Goal: Task Accomplishment & Management: Use online tool/utility

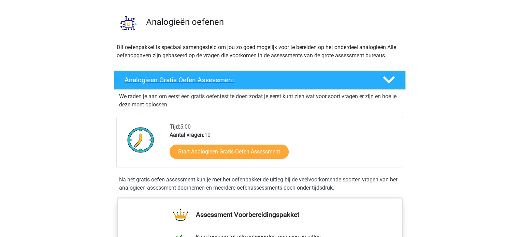
scroll to position [34, 0]
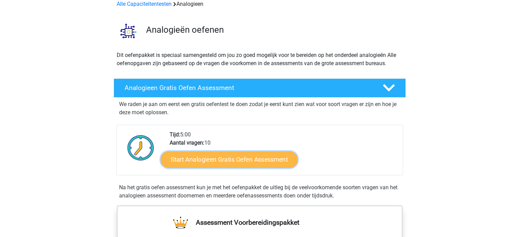
click at [209, 159] on link "Start Analogieen Gratis Oefen Assessment" at bounding box center [229, 159] width 137 height 16
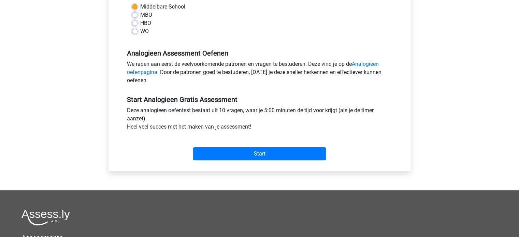
scroll to position [205, 0]
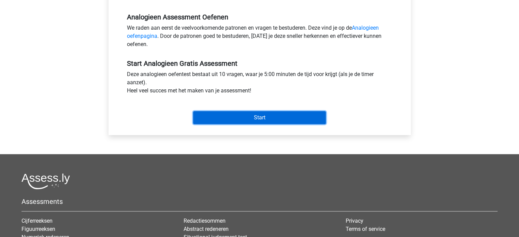
click at [281, 114] on input "Start" at bounding box center [259, 117] width 133 height 13
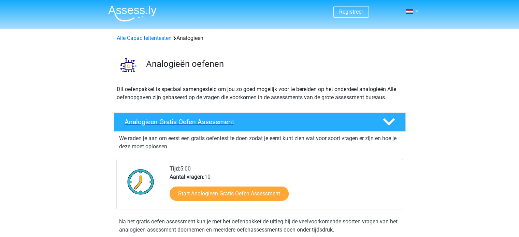
click at [216, 126] on h4 "Analogieen Gratis Oefen Assessment" at bounding box center [248, 122] width 247 height 8
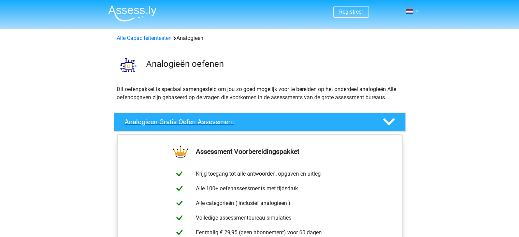
click at [222, 124] on h4 "Analogieen Gratis Oefen Assessment" at bounding box center [248, 122] width 247 height 8
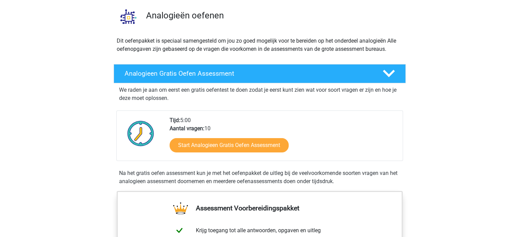
scroll to position [68, 0]
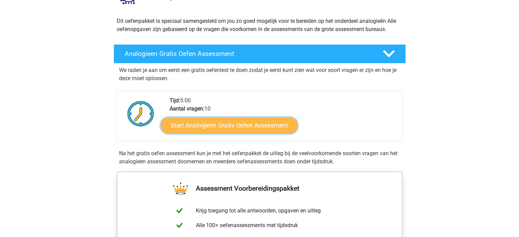
click at [229, 125] on link "Start Analogieen Gratis Oefen Assessment" at bounding box center [229, 125] width 137 height 16
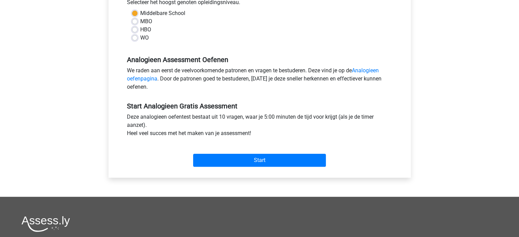
scroll to position [171, 0]
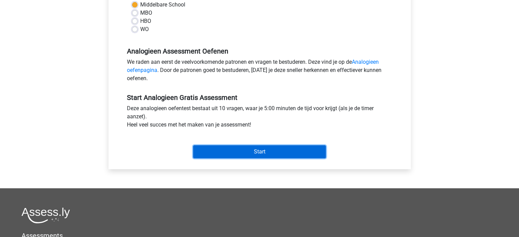
click at [255, 154] on input "Start" at bounding box center [259, 151] width 133 height 13
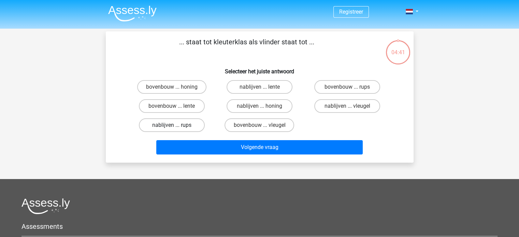
click at [181, 126] on label "nablijven ... rups" at bounding box center [172, 125] width 66 height 14
click at [176, 126] on input "nablijven ... rups" at bounding box center [174, 127] width 4 height 4
radio input "true"
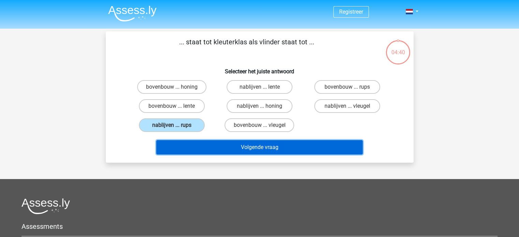
click at [267, 150] on button "Volgende vraag" at bounding box center [259, 147] width 207 height 14
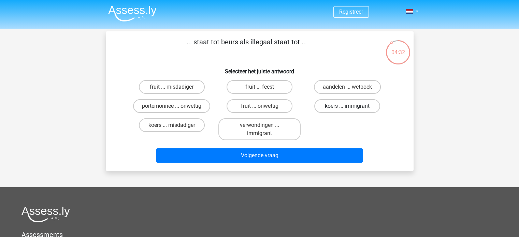
click at [359, 109] on label "koers ... immigrant" at bounding box center [347, 106] width 66 height 14
click at [352, 109] on input "koers ... immigrant" at bounding box center [350, 108] width 4 height 4
radio input "true"
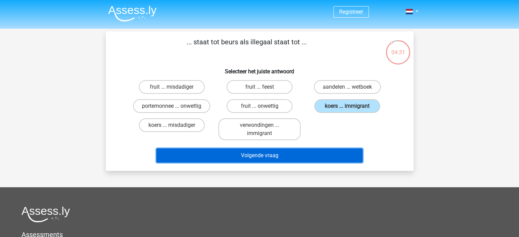
click at [284, 154] on button "Volgende vraag" at bounding box center [259, 156] width 207 height 14
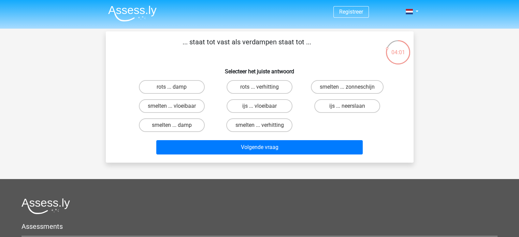
click at [263, 90] on input "rots ... verhitting" at bounding box center [261, 89] width 4 height 4
radio input "true"
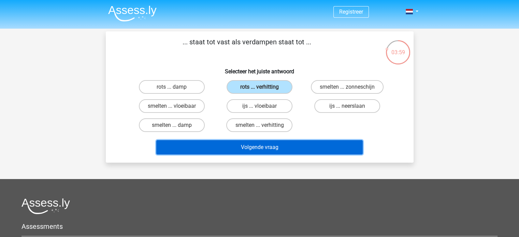
click at [277, 145] on button "Volgende vraag" at bounding box center [259, 147] width 207 height 14
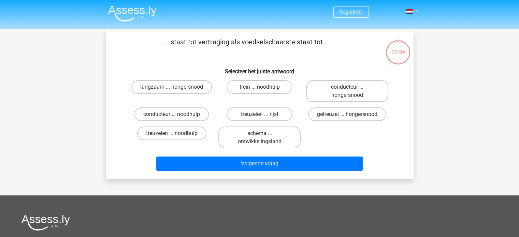
scroll to position [31, 0]
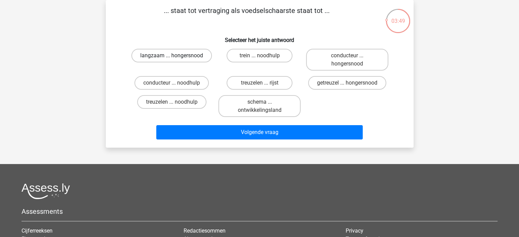
click at [155, 53] on label "langzaam ... hongersnood" at bounding box center [171, 56] width 81 height 14
click at [172, 56] on input "langzaam ... hongersnood" at bounding box center [174, 58] width 4 height 4
radio input "true"
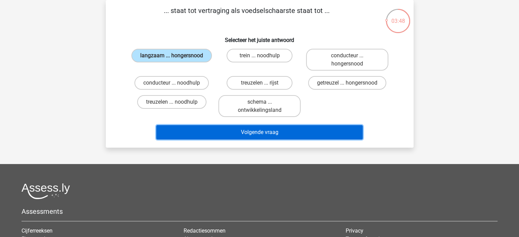
click at [257, 131] on button "Volgende vraag" at bounding box center [259, 132] width 207 height 14
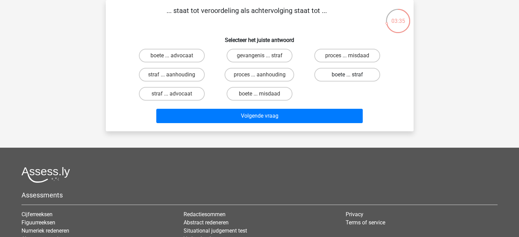
click at [342, 76] on label "boete ... straf" at bounding box center [347, 75] width 66 height 14
click at [348, 76] on input "boete ... straf" at bounding box center [350, 77] width 4 height 4
radio input "true"
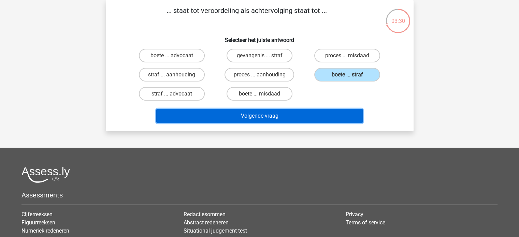
click at [265, 112] on button "Volgende vraag" at bounding box center [259, 116] width 207 height 14
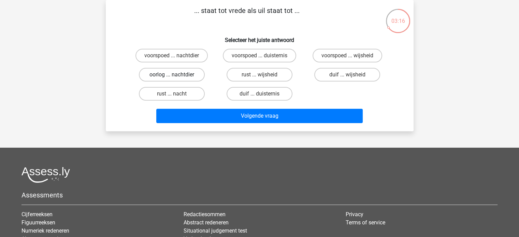
click at [163, 74] on label "oorlog ... nachtdier" at bounding box center [172, 75] width 66 height 14
click at [172, 75] on input "oorlog ... nachtdier" at bounding box center [174, 77] width 4 height 4
radio input "true"
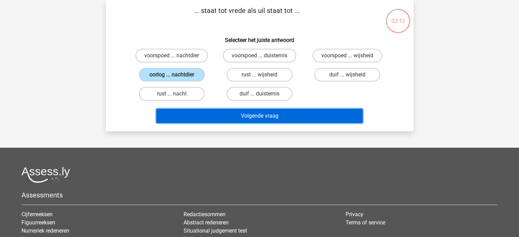
click at [247, 117] on button "Volgende vraag" at bounding box center [259, 116] width 207 height 14
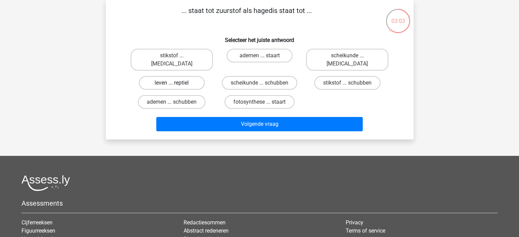
click at [163, 76] on label "leven ... reptiel" at bounding box center [172, 83] width 66 height 14
click at [172, 83] on input "leven ... reptiel" at bounding box center [174, 85] width 4 height 4
radio input "true"
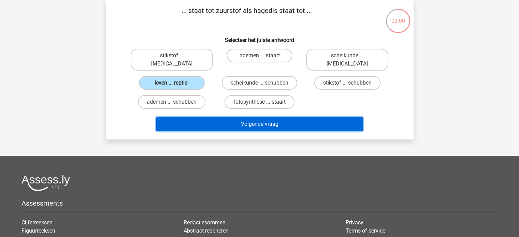
click at [230, 117] on button "Volgende vraag" at bounding box center [259, 124] width 207 height 14
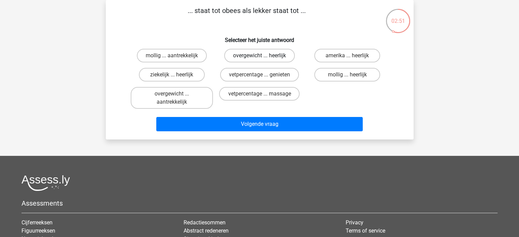
click at [255, 54] on label "overgewicht ... heerlijk" at bounding box center [259, 56] width 71 height 14
click at [259, 56] on input "overgewicht ... heerlijk" at bounding box center [261, 58] width 4 height 4
radio input "true"
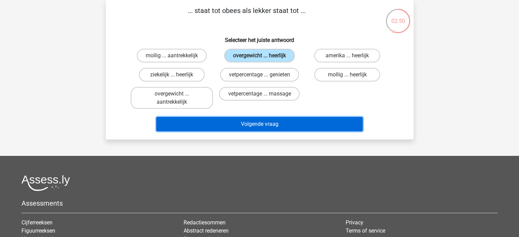
click at [251, 125] on button "Volgende vraag" at bounding box center [259, 124] width 207 height 14
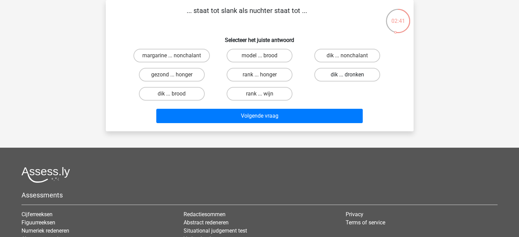
click at [336, 76] on label "dik ... dronken" at bounding box center [347, 75] width 66 height 14
click at [348, 76] on input "dik ... dronken" at bounding box center [350, 77] width 4 height 4
radio input "true"
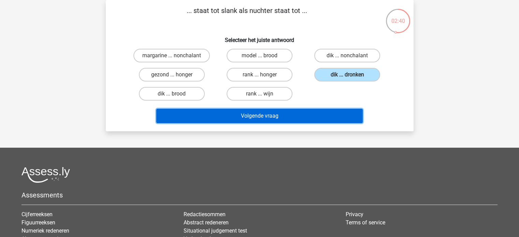
click at [276, 115] on button "Volgende vraag" at bounding box center [259, 116] width 207 height 14
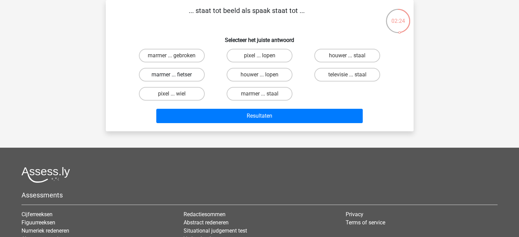
click at [186, 72] on label "marmer ... fietser" at bounding box center [172, 75] width 66 height 14
click at [176, 75] on input "marmer ... fietser" at bounding box center [174, 77] width 4 height 4
radio input "true"
click at [164, 54] on label "marmer ... gebroken" at bounding box center [172, 56] width 66 height 14
click at [172, 56] on input "marmer ... gebroken" at bounding box center [174, 58] width 4 height 4
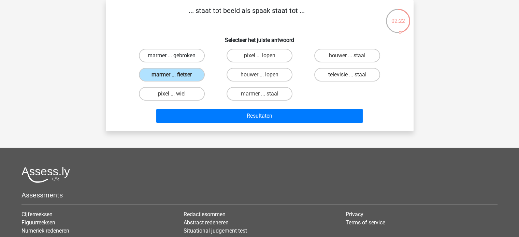
radio input "true"
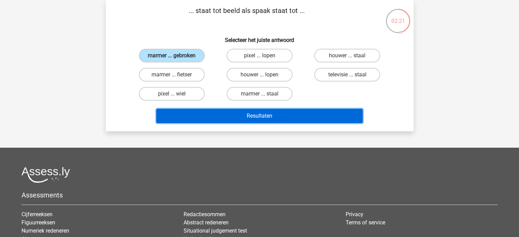
click at [230, 115] on button "Resultaten" at bounding box center [259, 116] width 207 height 14
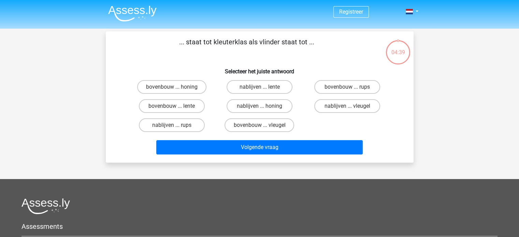
click at [174, 126] on input "nablijven ... rups" at bounding box center [174, 127] width 4 height 4
radio input "true"
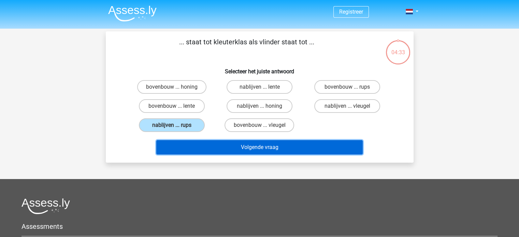
click at [280, 148] on button "Volgende vraag" at bounding box center [259, 147] width 207 height 14
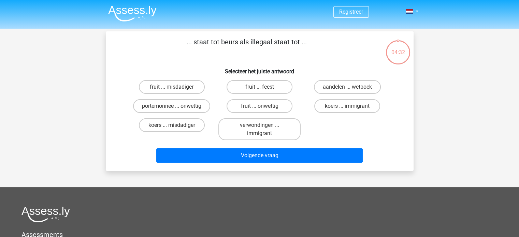
scroll to position [31, 0]
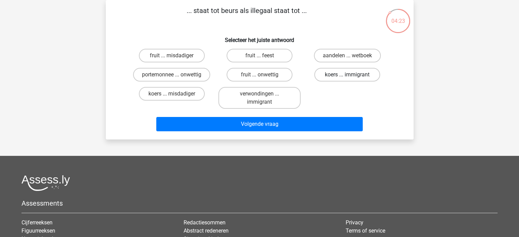
click at [355, 74] on label "koers ... immigrant" at bounding box center [347, 75] width 66 height 14
click at [352, 75] on input "koers ... immigrant" at bounding box center [350, 77] width 4 height 4
radio input "true"
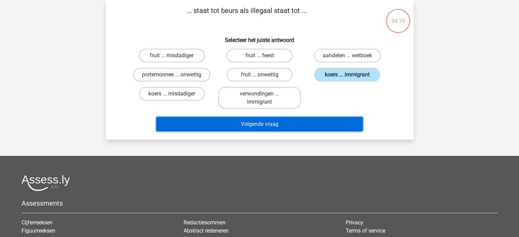
click at [239, 121] on button "Volgende vraag" at bounding box center [259, 124] width 207 height 14
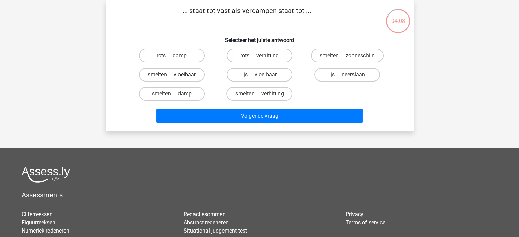
click at [167, 75] on label "smelten ... vloeibaar" at bounding box center [172, 75] width 66 height 14
click at [172, 75] on input "smelten ... vloeibaar" at bounding box center [174, 77] width 4 height 4
radio input "true"
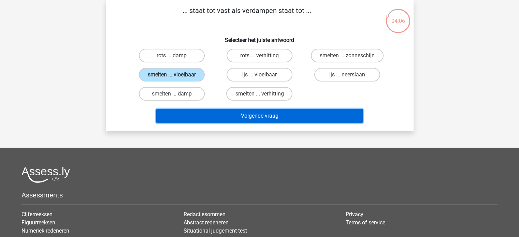
click at [250, 120] on button "Volgende vraag" at bounding box center [259, 116] width 207 height 14
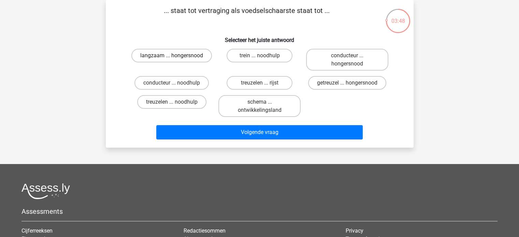
click at [160, 55] on label "langzaam ... hongersnood" at bounding box center [171, 56] width 81 height 14
click at [172, 56] on input "langzaam ... hongersnood" at bounding box center [174, 58] width 4 height 4
radio input "true"
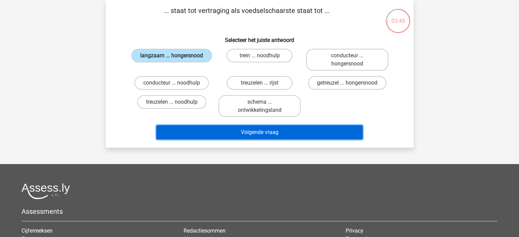
click at [233, 132] on button "Volgende vraag" at bounding box center [259, 132] width 207 height 14
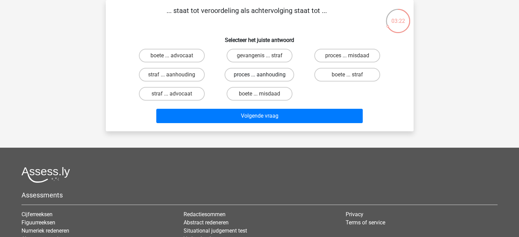
click at [240, 75] on label "proces ... aanhouding" at bounding box center [260, 75] width 70 height 14
click at [259, 75] on input "proces ... aanhouding" at bounding box center [261, 77] width 4 height 4
radio input "true"
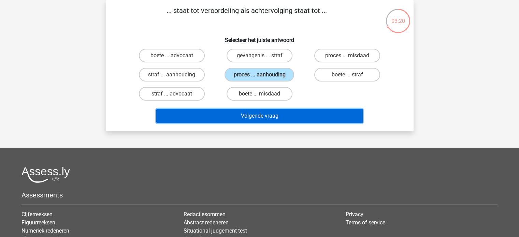
click at [233, 114] on button "Volgende vraag" at bounding box center [259, 116] width 207 height 14
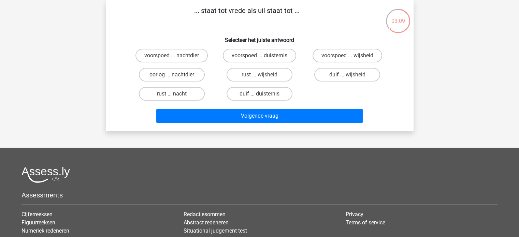
click at [164, 72] on label "oorlog ... nachtdier" at bounding box center [172, 75] width 66 height 14
click at [172, 75] on input "oorlog ... nachtdier" at bounding box center [174, 77] width 4 height 4
radio input "true"
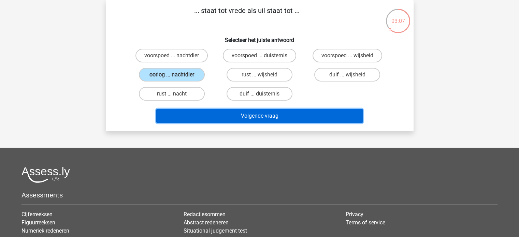
click at [211, 116] on button "Volgende vraag" at bounding box center [259, 116] width 207 height 14
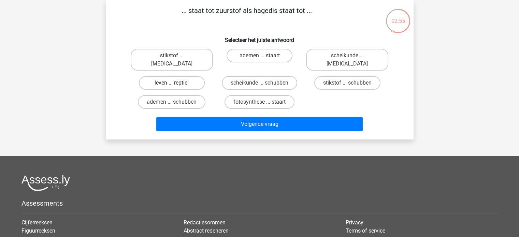
click at [160, 76] on label "leven ... reptiel" at bounding box center [172, 83] width 66 height 14
click at [172, 83] on input "leven ... reptiel" at bounding box center [174, 85] width 4 height 4
radio input "true"
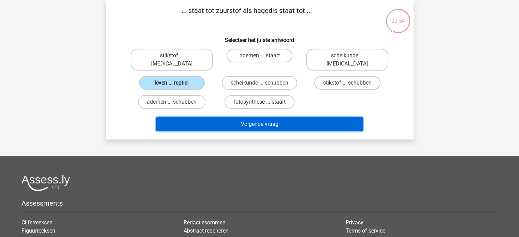
click at [256, 117] on button "Volgende vraag" at bounding box center [259, 124] width 207 height 14
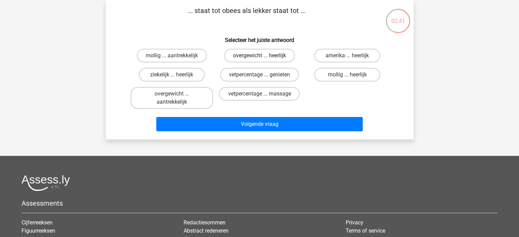
click at [253, 58] on label "overgewicht ... heerlijk" at bounding box center [259, 56] width 71 height 14
click at [259, 58] on input "overgewicht ... heerlijk" at bounding box center [261, 58] width 4 height 4
radio input "true"
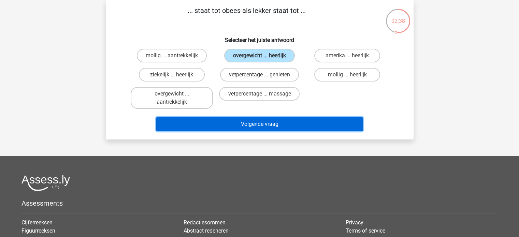
click at [240, 123] on button "Volgende vraag" at bounding box center [259, 124] width 207 height 14
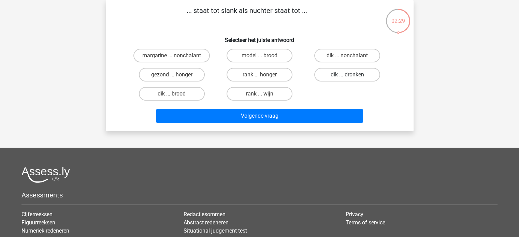
click at [334, 75] on label "dik ... dronken" at bounding box center [347, 75] width 66 height 14
click at [348, 75] on input "dik ... dronken" at bounding box center [350, 77] width 4 height 4
radio input "true"
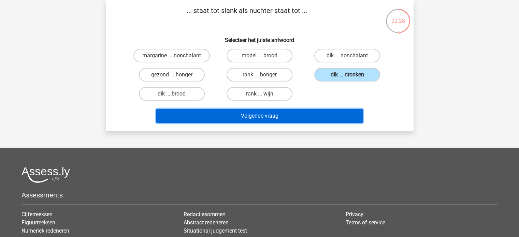
click at [279, 117] on button "Volgende vraag" at bounding box center [259, 116] width 207 height 14
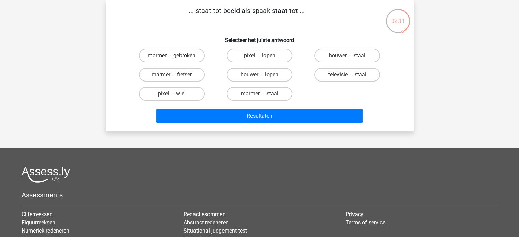
click at [177, 57] on label "marmer ... gebroken" at bounding box center [172, 56] width 66 height 14
click at [176, 57] on input "marmer ... gebroken" at bounding box center [174, 58] width 4 height 4
radio input "true"
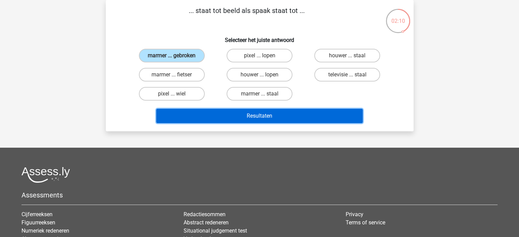
click at [227, 115] on button "Resultaten" at bounding box center [259, 116] width 207 height 14
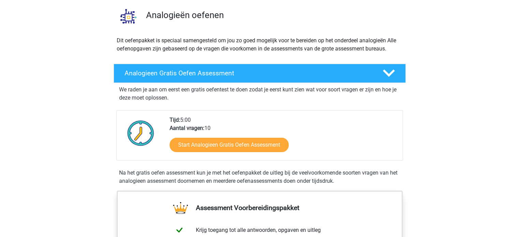
scroll to position [68, 0]
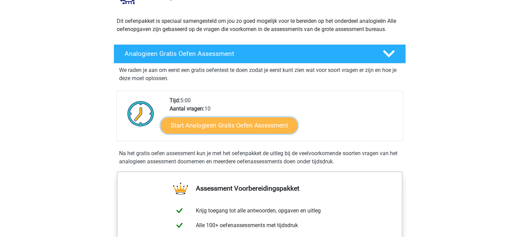
click at [230, 128] on link "Start Analogieen Gratis Oefen Assessment" at bounding box center [229, 125] width 137 height 16
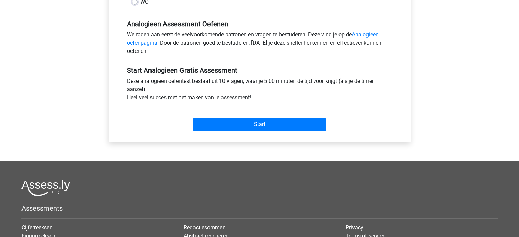
scroll to position [205, 0]
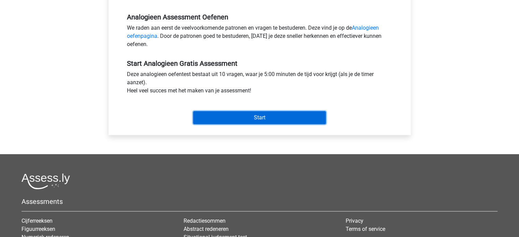
click at [262, 120] on input "Start" at bounding box center [259, 117] width 133 height 13
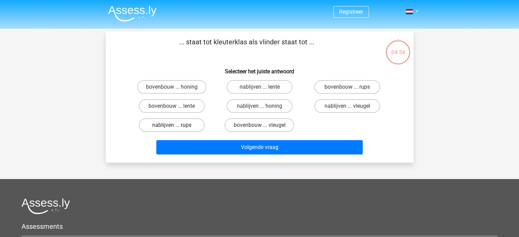
click at [164, 124] on label "nablijven ... rups" at bounding box center [172, 125] width 66 height 14
click at [172, 125] on input "nablijven ... rups" at bounding box center [174, 127] width 4 height 4
radio input "true"
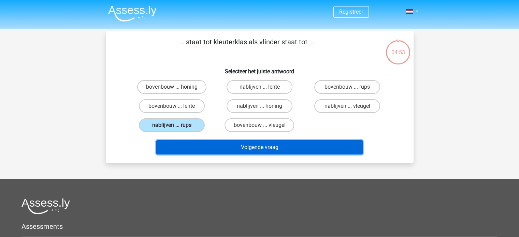
click at [258, 146] on button "Volgende vraag" at bounding box center [259, 147] width 207 height 14
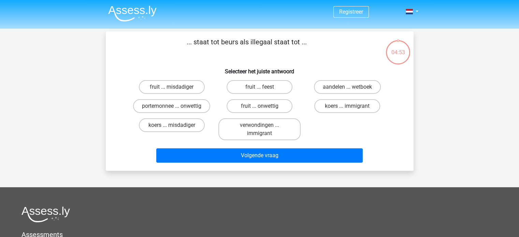
scroll to position [31, 0]
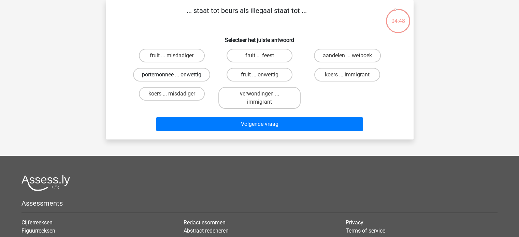
click at [169, 74] on label "portemonnee ... onwettig" at bounding box center [171, 75] width 77 height 14
click at [172, 75] on input "portemonnee ... onwettig" at bounding box center [174, 77] width 4 height 4
radio input "true"
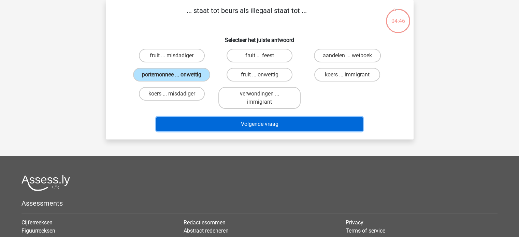
click at [283, 122] on button "Volgende vraag" at bounding box center [259, 124] width 207 height 14
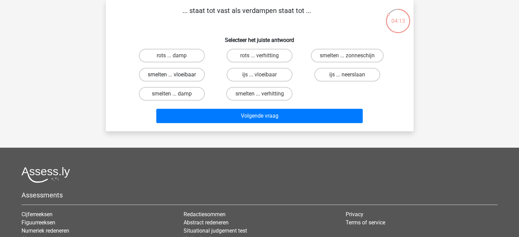
click at [176, 73] on label "smelten ... vloeibaar" at bounding box center [172, 75] width 66 height 14
click at [176, 75] on input "smelten ... vloeibaar" at bounding box center [174, 77] width 4 height 4
radio input "true"
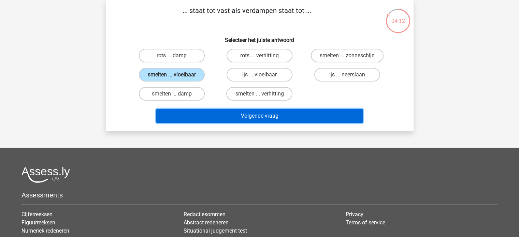
click at [255, 113] on button "Volgende vraag" at bounding box center [259, 116] width 207 height 14
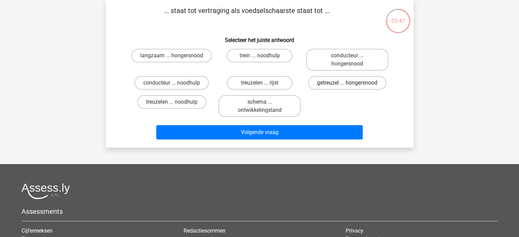
click at [342, 82] on label "getreuzel ... hongersnood" at bounding box center [347, 83] width 78 height 14
click at [348, 83] on input "getreuzel ... hongersnood" at bounding box center [350, 85] width 4 height 4
radio input "true"
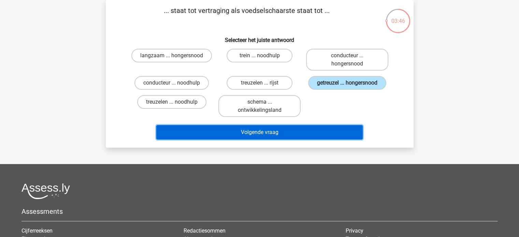
click at [258, 130] on button "Volgende vraag" at bounding box center [259, 132] width 207 height 14
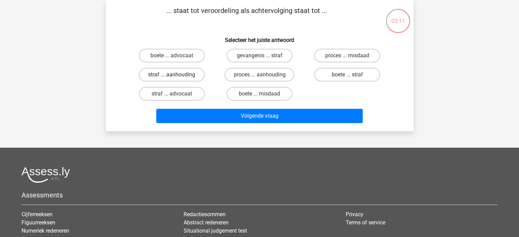
click at [176, 76] on label "straf ... aanhouding" at bounding box center [172, 75] width 66 height 14
click at [176, 76] on input "straf ... aanhouding" at bounding box center [174, 77] width 4 height 4
radio input "true"
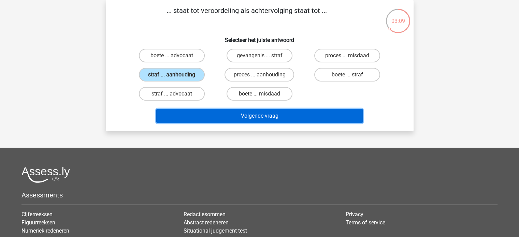
click at [250, 114] on button "Volgende vraag" at bounding box center [259, 116] width 207 height 14
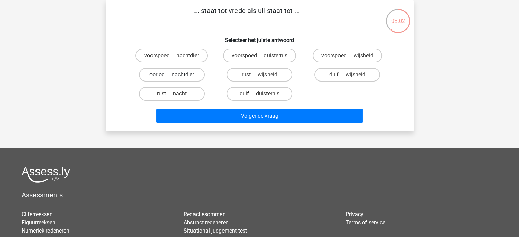
click at [182, 75] on label "oorlog ... nachtdier" at bounding box center [172, 75] width 66 height 14
click at [176, 75] on input "oorlog ... nachtdier" at bounding box center [174, 77] width 4 height 4
radio input "true"
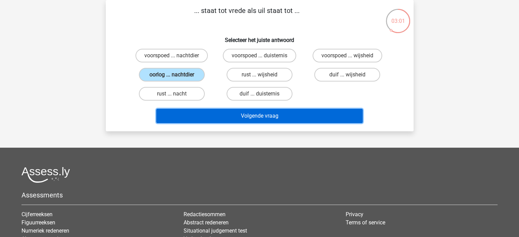
click at [242, 112] on button "Volgende vraag" at bounding box center [259, 116] width 207 height 14
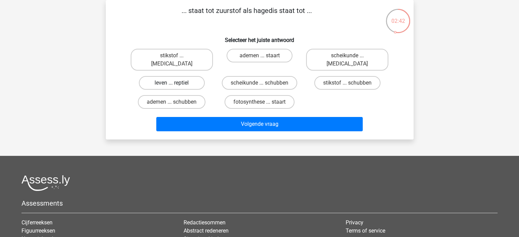
click at [187, 76] on label "leven ... reptiel" at bounding box center [172, 83] width 66 height 14
click at [176, 83] on input "leven ... reptiel" at bounding box center [174, 85] width 4 height 4
radio input "true"
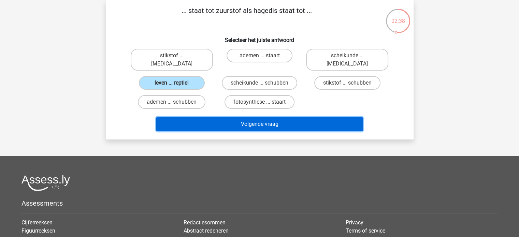
click at [292, 117] on button "Volgende vraag" at bounding box center [259, 124] width 207 height 14
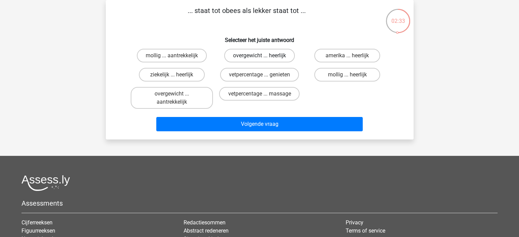
click at [252, 56] on label "overgewicht ... heerlijk" at bounding box center [259, 56] width 71 height 14
click at [259, 56] on input "overgewicht ... heerlijk" at bounding box center [261, 58] width 4 height 4
radio input "true"
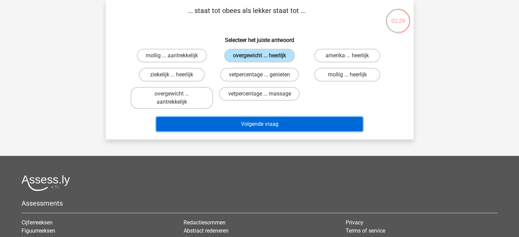
click at [264, 120] on button "Volgende vraag" at bounding box center [259, 124] width 207 height 14
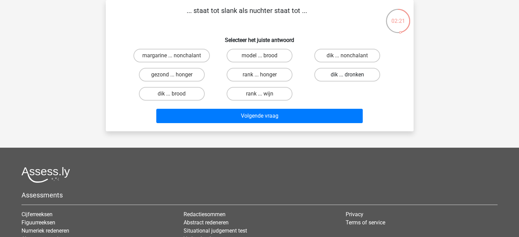
click at [337, 74] on label "dik ... dronken" at bounding box center [347, 75] width 66 height 14
click at [348, 75] on input "dik ... dronken" at bounding box center [350, 77] width 4 height 4
radio input "true"
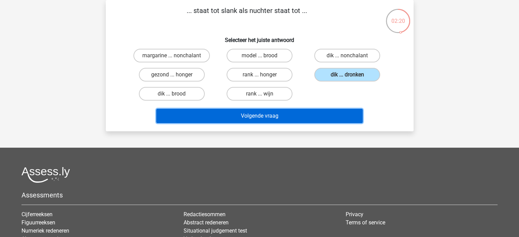
click at [278, 115] on button "Volgende vraag" at bounding box center [259, 116] width 207 height 14
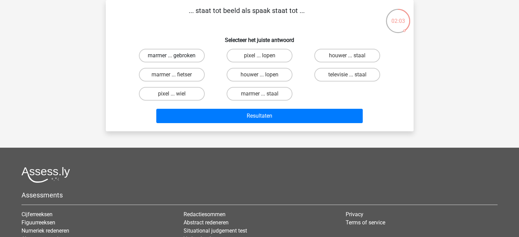
click at [185, 54] on label "marmer ... gebroken" at bounding box center [172, 56] width 66 height 14
click at [176, 56] on input "marmer ... gebroken" at bounding box center [174, 58] width 4 height 4
radio input "true"
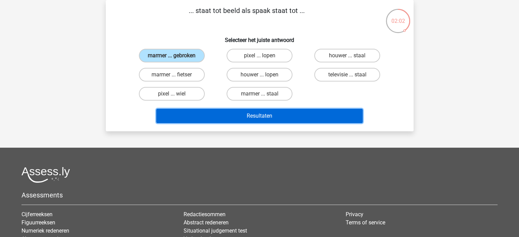
click at [243, 111] on button "Resultaten" at bounding box center [259, 116] width 207 height 14
